Goal: Task Accomplishment & Management: Use online tool/utility

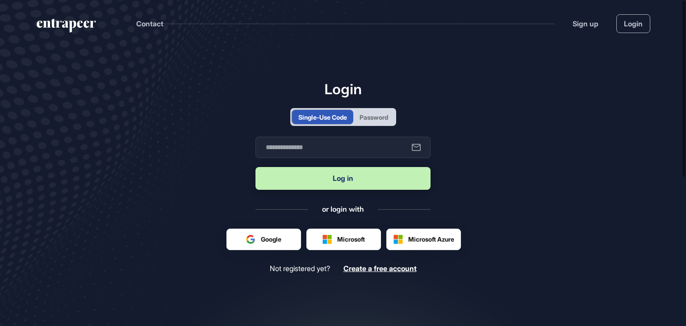
click at [385, 120] on div "Password" at bounding box center [374, 117] width 29 height 9
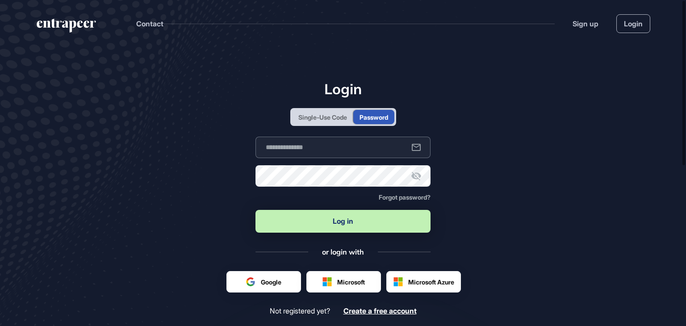
type input "**********"
click at [330, 219] on button "Log in" at bounding box center [343, 221] width 175 height 23
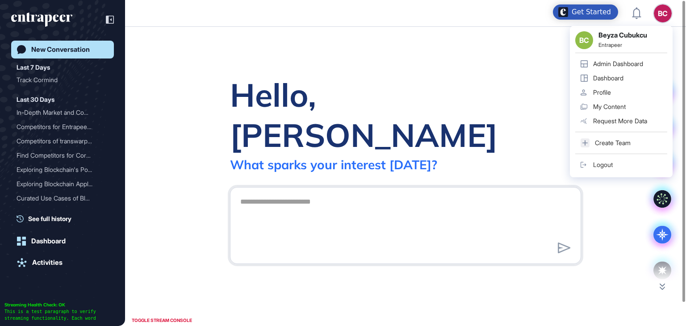
click at [597, 63] on div "Admin Dashboard" at bounding box center [618, 63] width 50 height 7
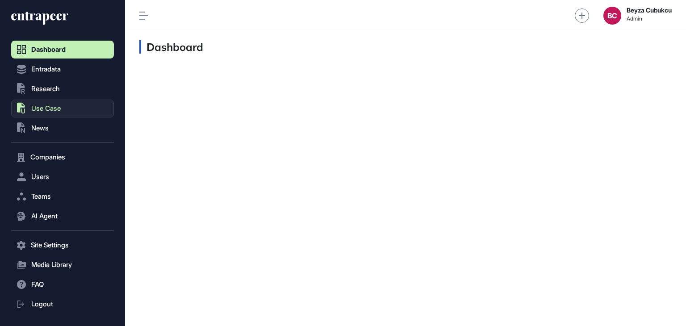
click at [65, 108] on button ".st0{fill:currentColor} Use Case" at bounding box center [62, 109] width 103 height 18
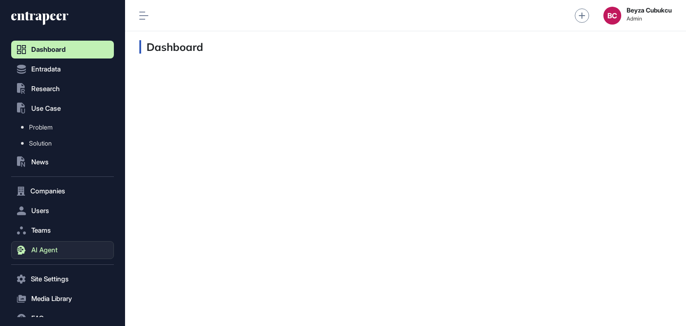
click at [44, 251] on span "AI Agent" at bounding box center [44, 250] width 26 height 7
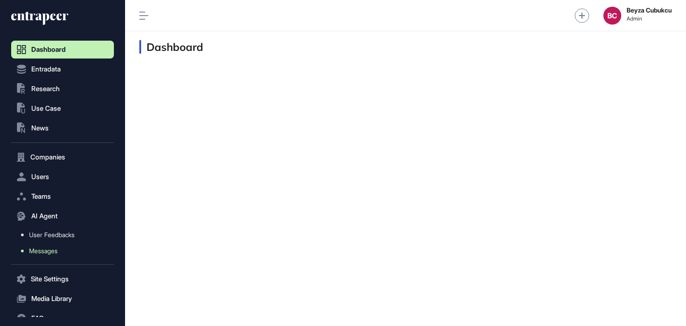
click at [46, 250] on span "Messages" at bounding box center [43, 251] width 29 height 7
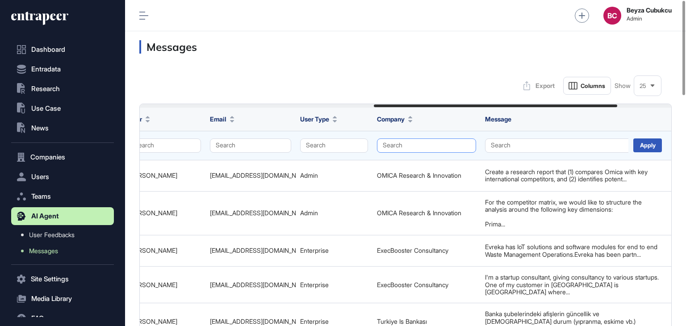
click at [390, 145] on button "Search" at bounding box center [426, 146] width 99 height 14
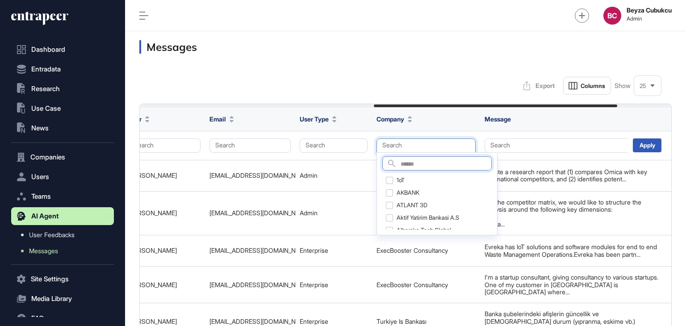
click at [405, 161] on input "text" at bounding box center [446, 165] width 91 height 12
type input "*****"
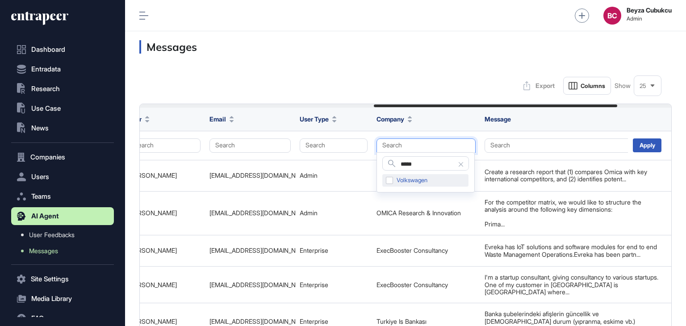
click at [391, 183] on div "Volkswagen" at bounding box center [426, 180] width 86 height 13
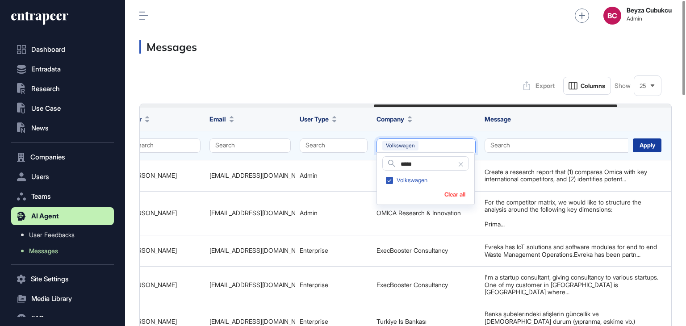
click at [657, 147] on div "Apply" at bounding box center [647, 146] width 29 height 14
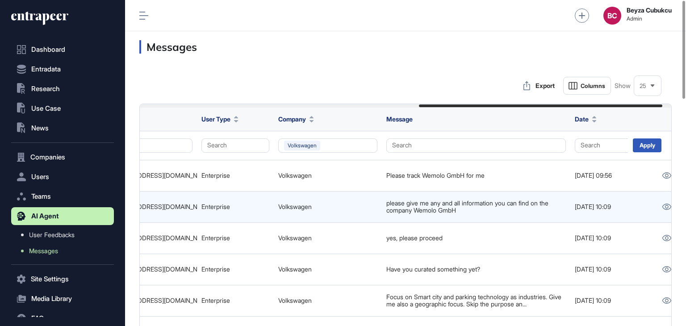
scroll to position [0, 628]
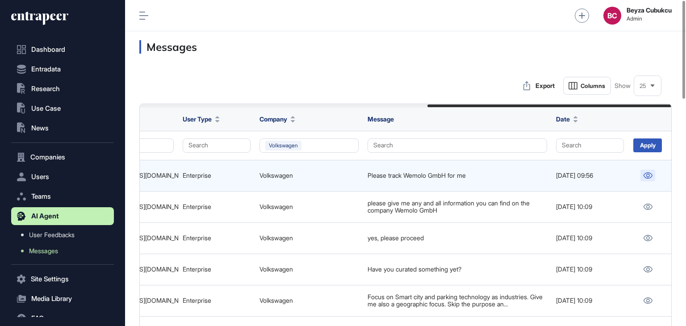
click at [648, 174] on icon at bounding box center [648, 175] width 9 height 6
drag, startPoint x: 404, startPoint y: 176, endPoint x: 416, endPoint y: 176, distance: 12.1
click at [414, 176] on div "Please track Wemolo GmbH for me" at bounding box center [458, 175] width 180 height 7
drag, startPoint x: 450, startPoint y: 177, endPoint x: 408, endPoint y: 181, distance: 43.1
click at [408, 181] on td "Please track Wemolo GmbH for me" at bounding box center [457, 175] width 189 height 31
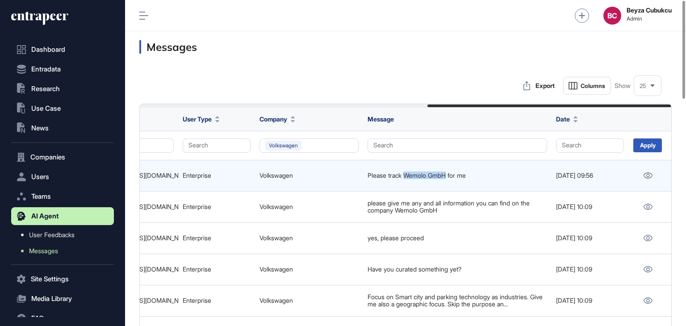
copy div "Wemolo GmbH"
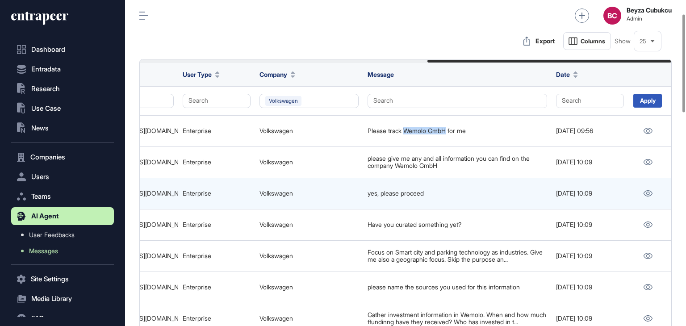
scroll to position [89, 0]
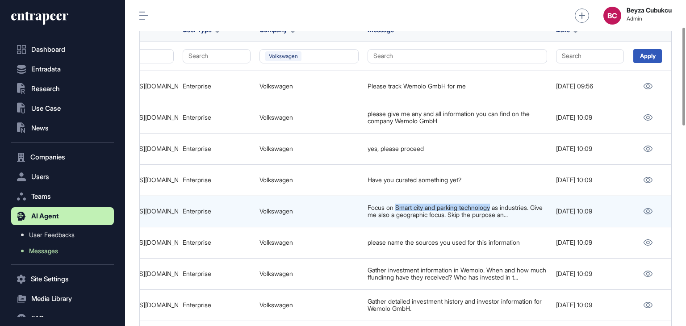
drag, startPoint x: 398, startPoint y: 206, endPoint x: 497, endPoint y: 209, distance: 98.8
click at [497, 209] on div "Focus on Smart city and parking technology as industries. Give me also a geogra…" at bounding box center [458, 211] width 180 height 15
copy div "Smart city and parking technology"
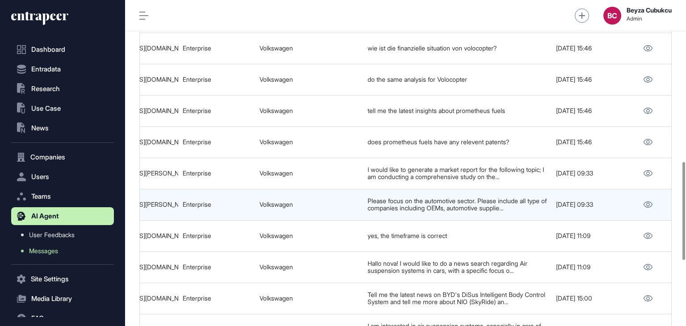
scroll to position [536, 0]
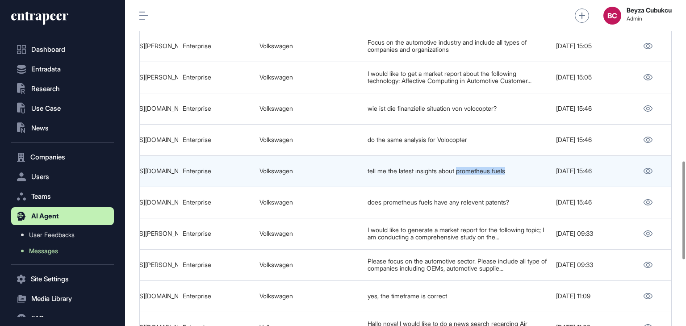
drag, startPoint x: 461, startPoint y: 172, endPoint x: 527, endPoint y: 169, distance: 66.2
click at [527, 169] on td "tell me the latest insights about prometheus fuels" at bounding box center [457, 171] width 189 height 31
copy div "prometheus fuels"
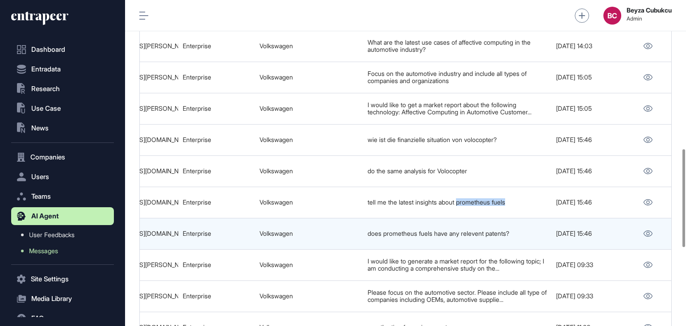
scroll to position [492, 0]
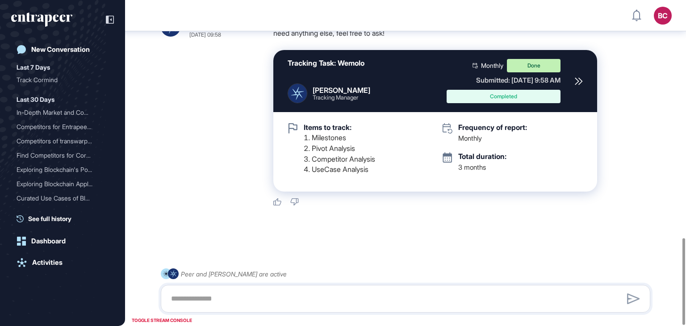
scroll to position [894, 0]
